Goal: Task Accomplishment & Management: Use online tool/utility

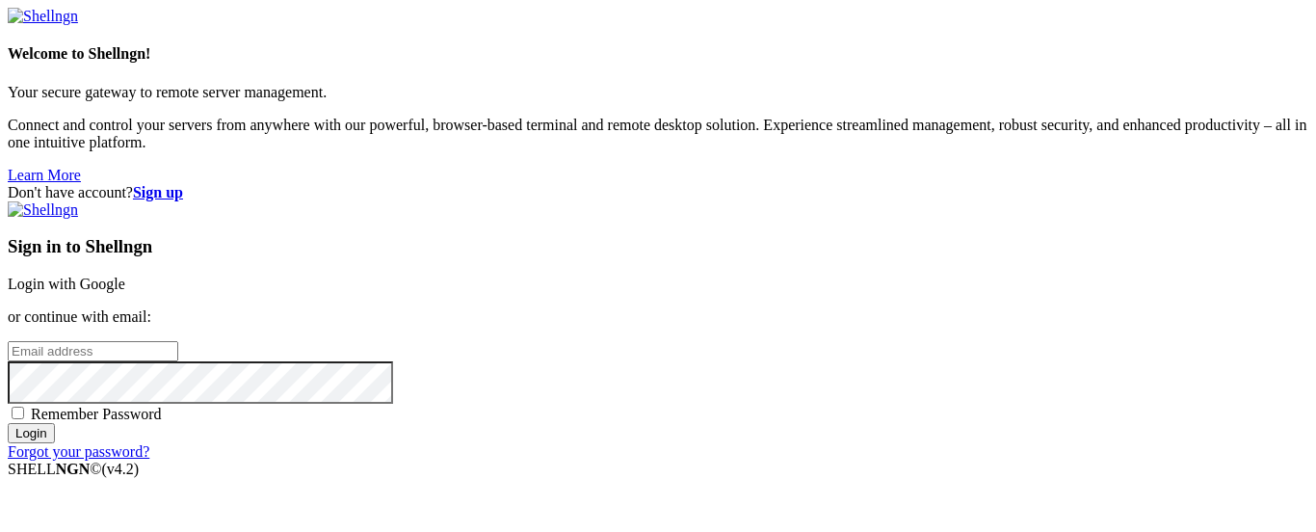
click at [125, 276] on link "Login with Google" at bounding box center [67, 284] width 118 height 16
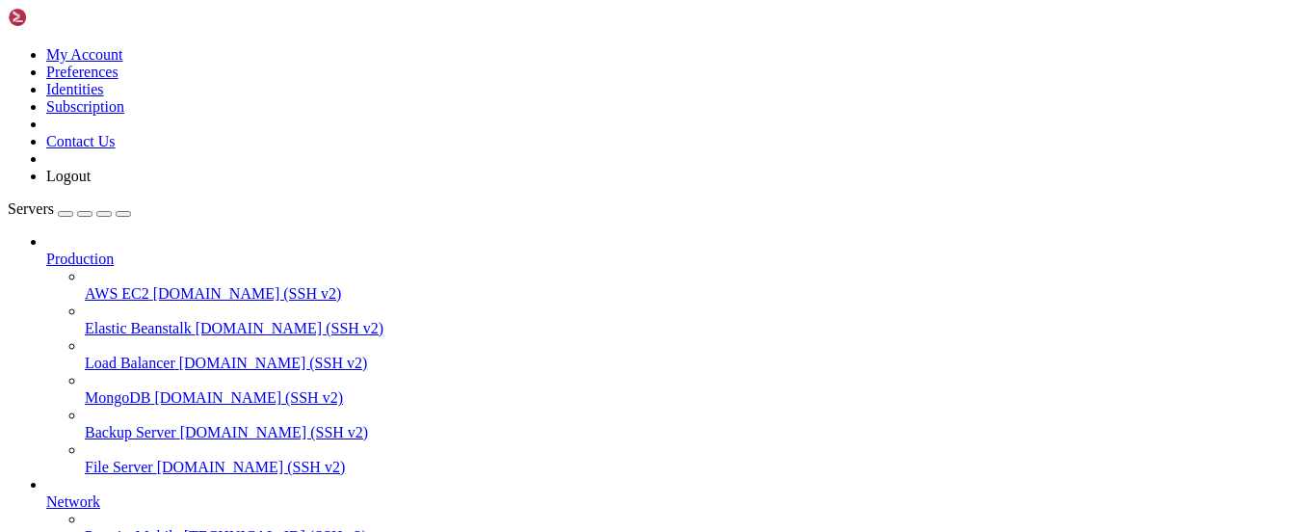
scroll to position [297, 0]
click at [184, 528] on span "[TECHNICAL_ID] (SSH v2)" at bounding box center [275, 536] width 183 height 16
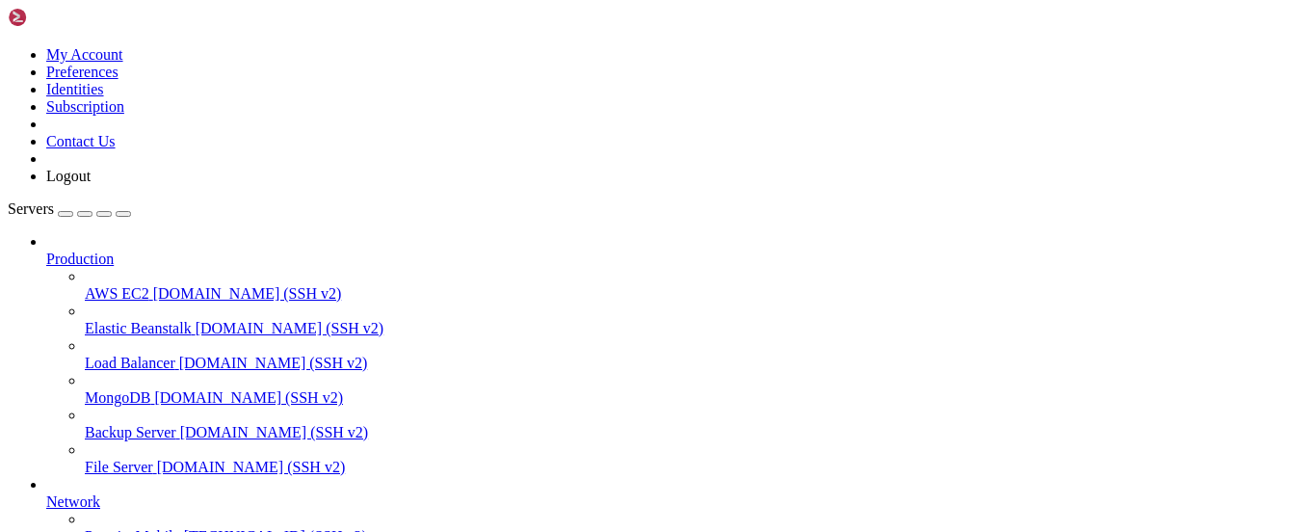
scroll to position [332, 0]
drag, startPoint x: 16, startPoint y: 1216, endPoint x: 38, endPoint y: 1349, distance: 134.7
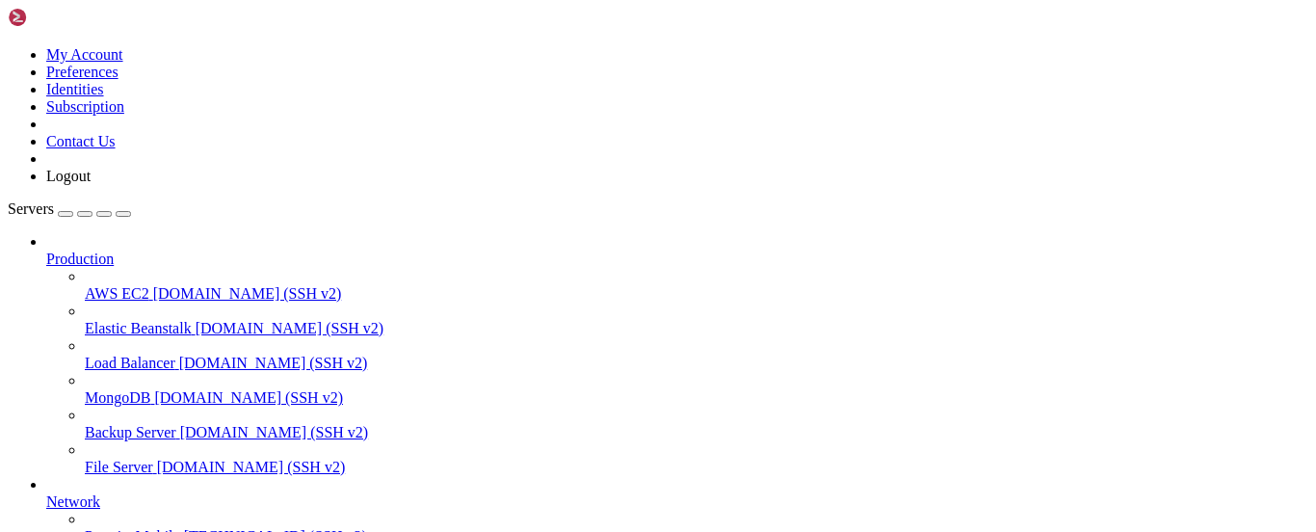
copy div "server { root /var/www/html; server_name [DOMAIN_NAME]; location / { proxy_pass…"
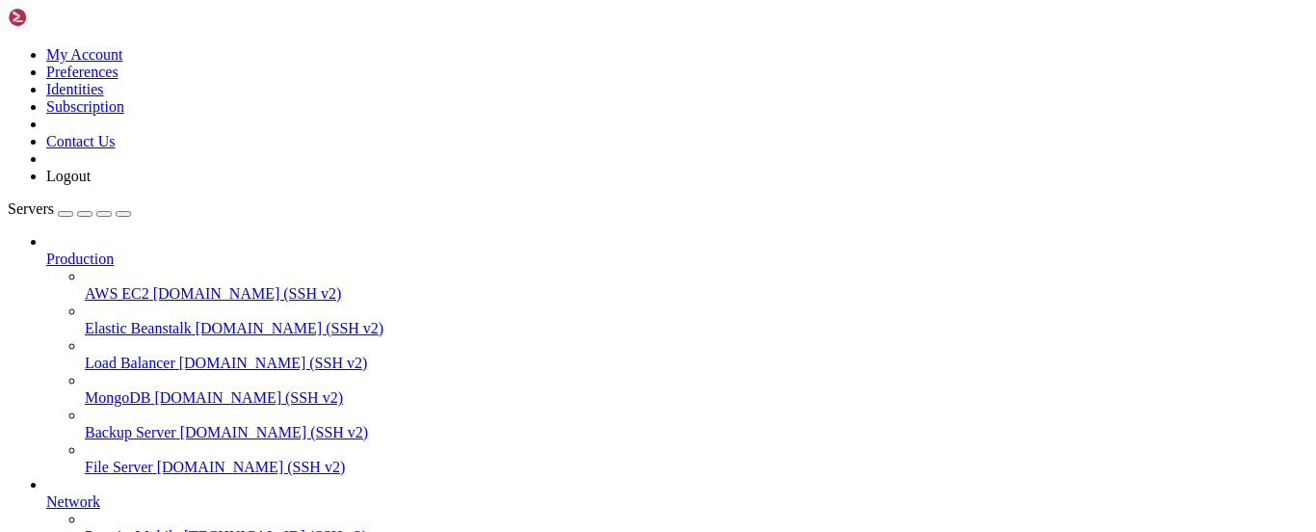
drag, startPoint x: 153, startPoint y: 1343, endPoint x: 124, endPoint y: 1342, distance: 28.9
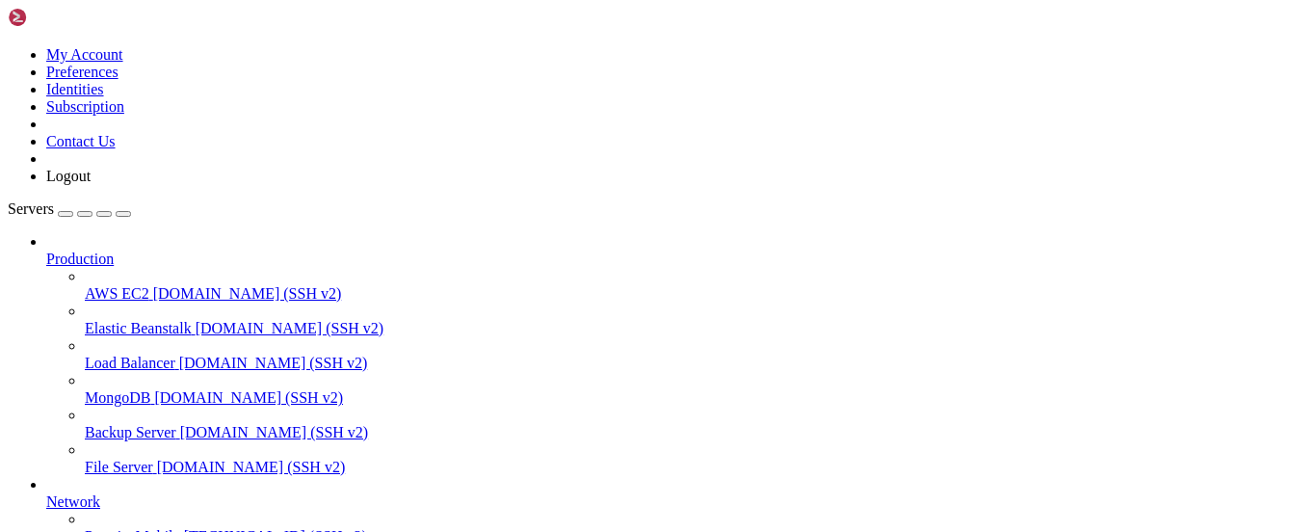
scroll to position [19, 2]
drag, startPoint x: 14, startPoint y: 1200, endPoint x: 39, endPoint y: 1340, distance: 142.7
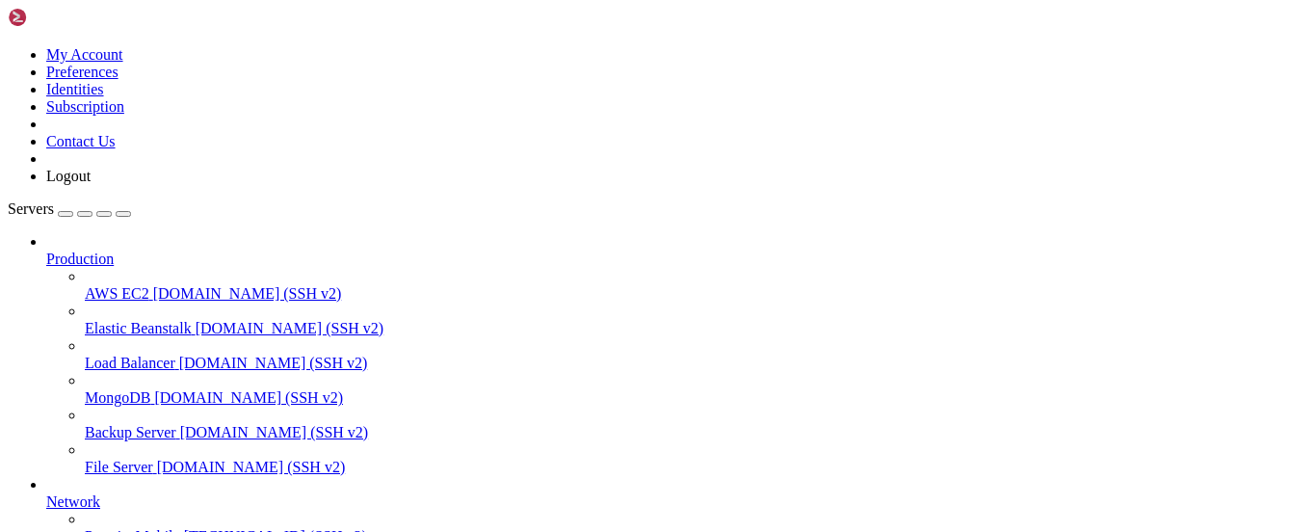
copy div "server { root /var/www/html; server_name [DOMAIN_NAME]; location / { proxy_pass…"
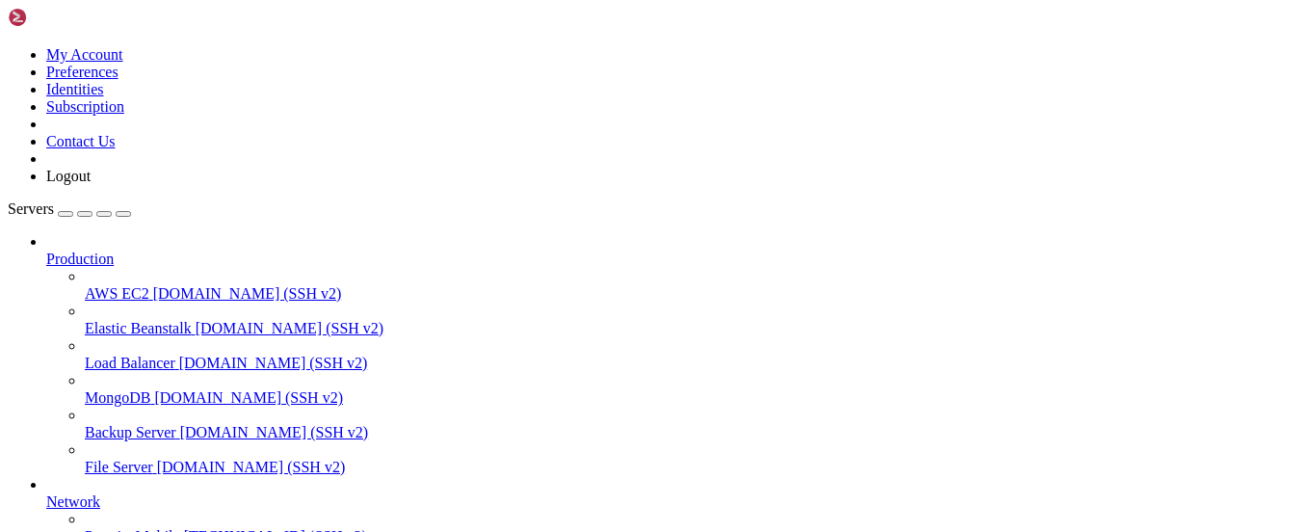
drag, startPoint x: 112, startPoint y: 1262, endPoint x: 101, endPoint y: 1263, distance: 10.6
drag, startPoint x: 60, startPoint y: 1356, endPoint x: 734, endPoint y: 1353, distance: 674.6
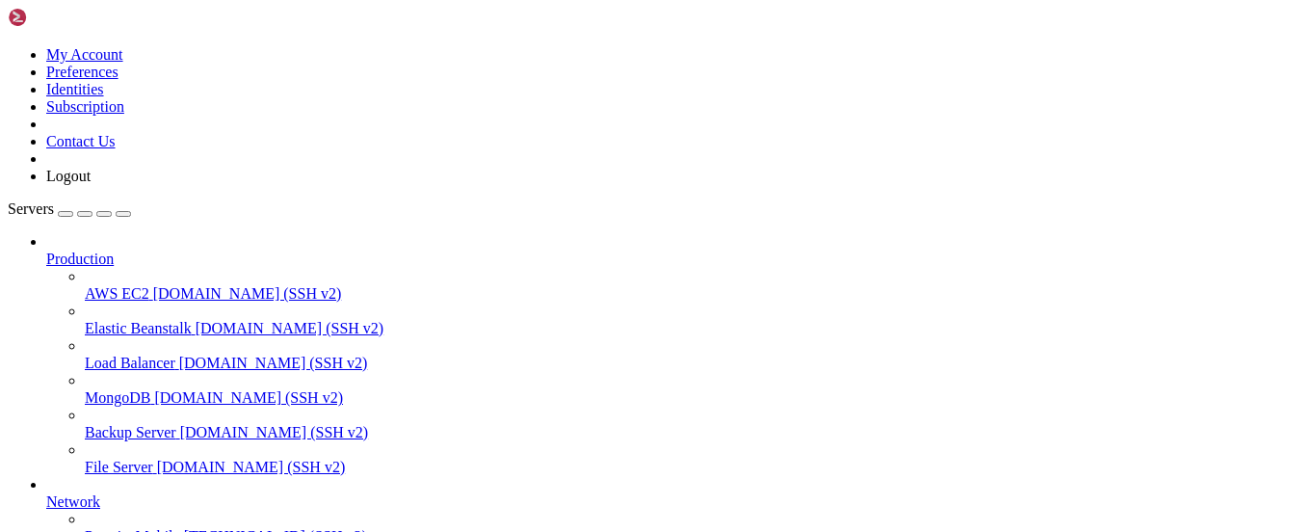
copy x-row "sudo ln -s /etc/nginx/sites-available/[DOMAIN_NAME] /etc/nginx/sites-enabled/"
